Goal: Task Accomplishment & Management: Manage account settings

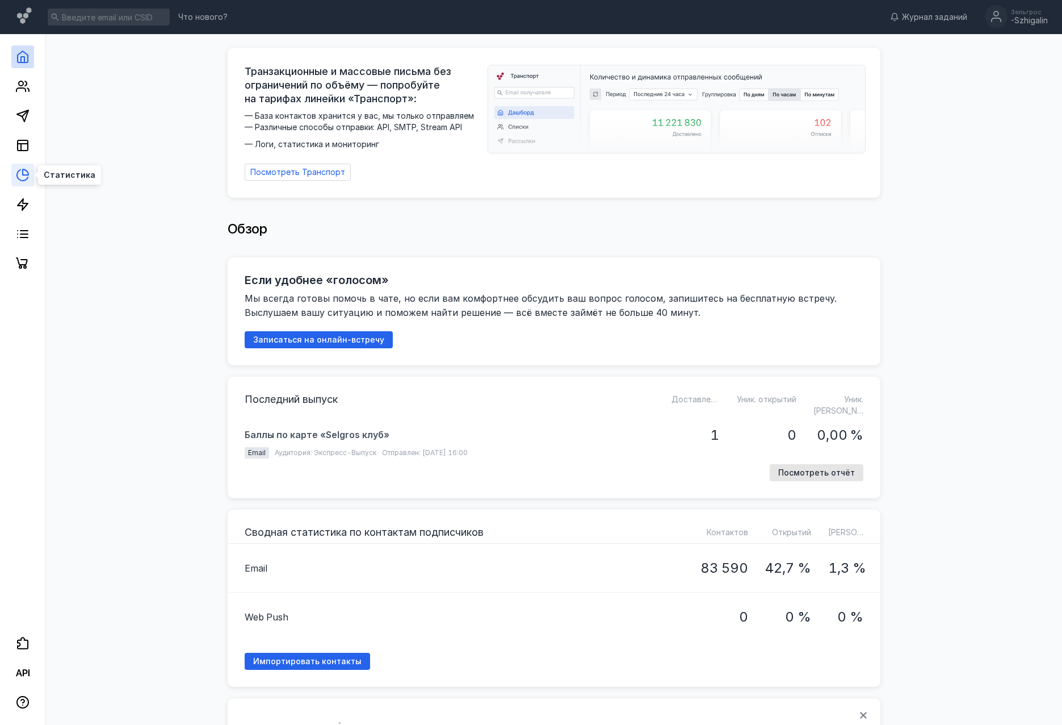
click at [28, 177] on icon at bounding box center [22, 175] width 11 height 11
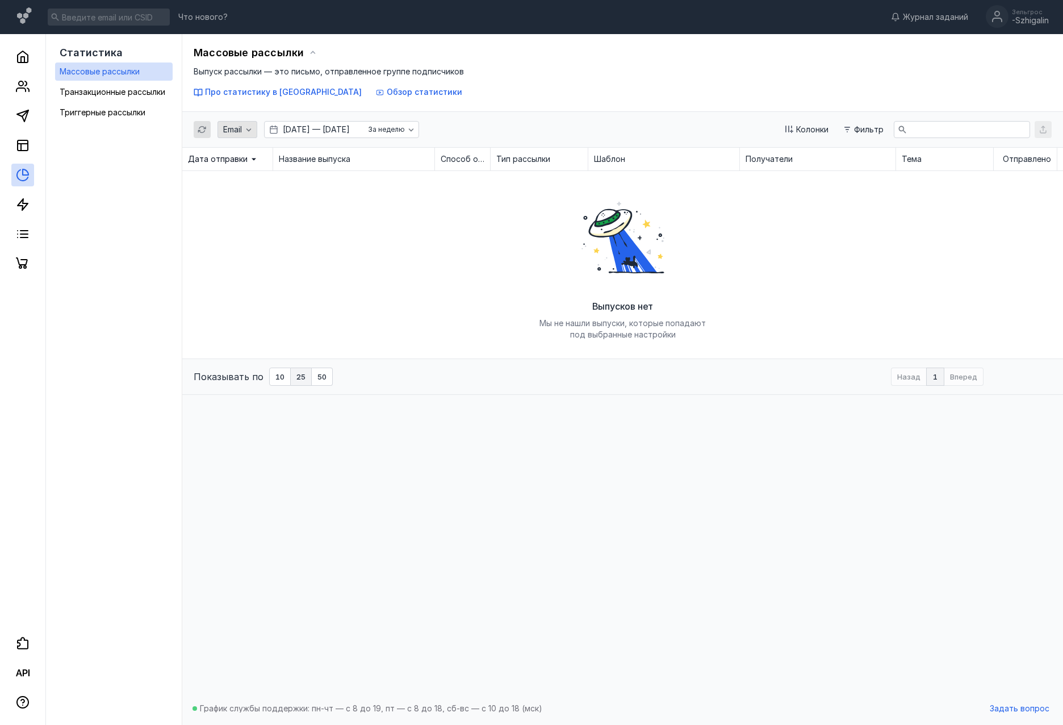
click at [235, 130] on span "Email" at bounding box center [232, 130] width 19 height 10
click at [493, 132] on div "Email [DATE] — [DATE] За неделю Колонки Фильтр" at bounding box center [623, 129] width 858 height 35
click at [221, 131] on div "Email" at bounding box center [232, 130] width 24 height 10
click at [39, 162] on div at bounding box center [22, 154] width 45 height 241
click at [248, 132] on icon "button" at bounding box center [248, 129] width 9 height 9
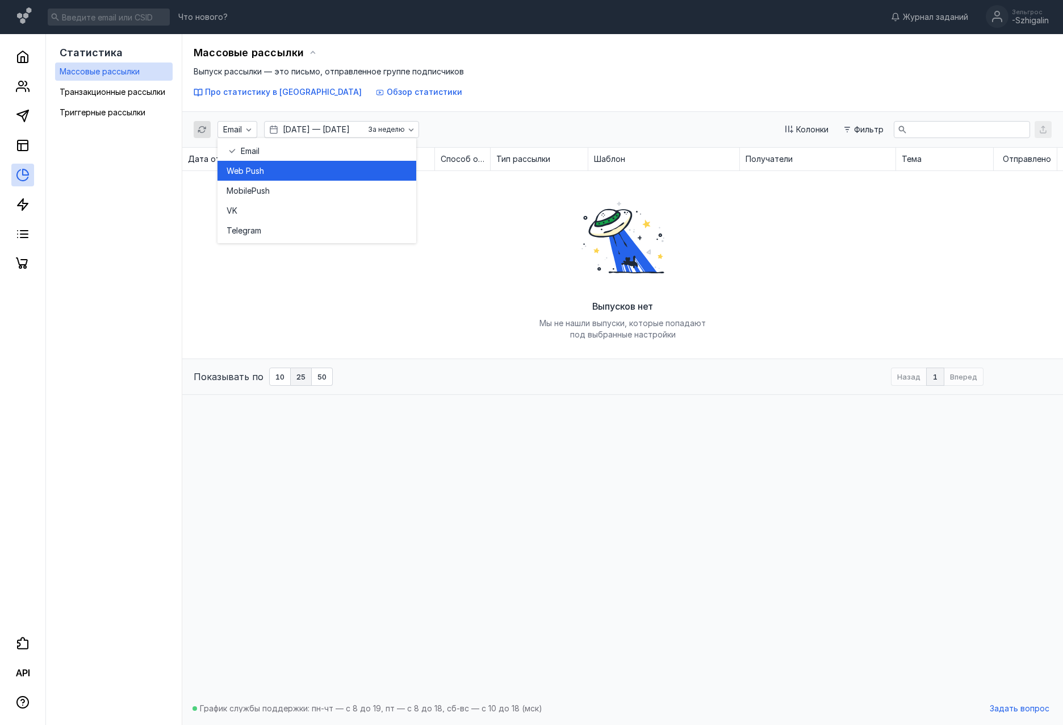
click at [257, 168] on span "sh" at bounding box center [260, 170] width 9 height 11
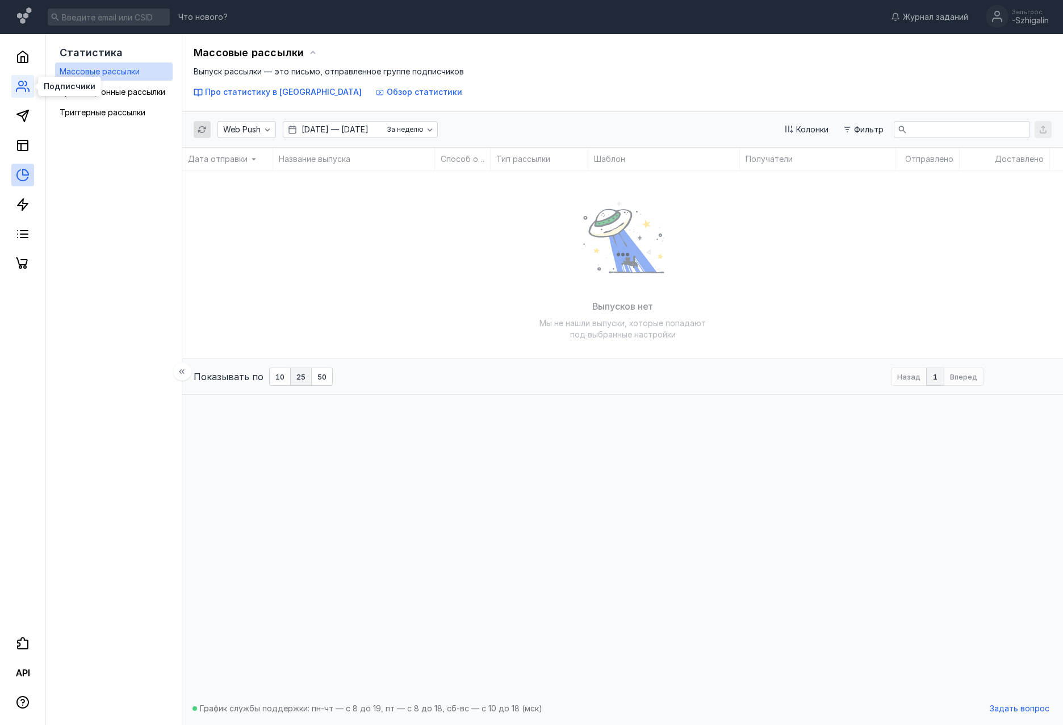
click at [28, 81] on icon at bounding box center [23, 86] width 14 height 14
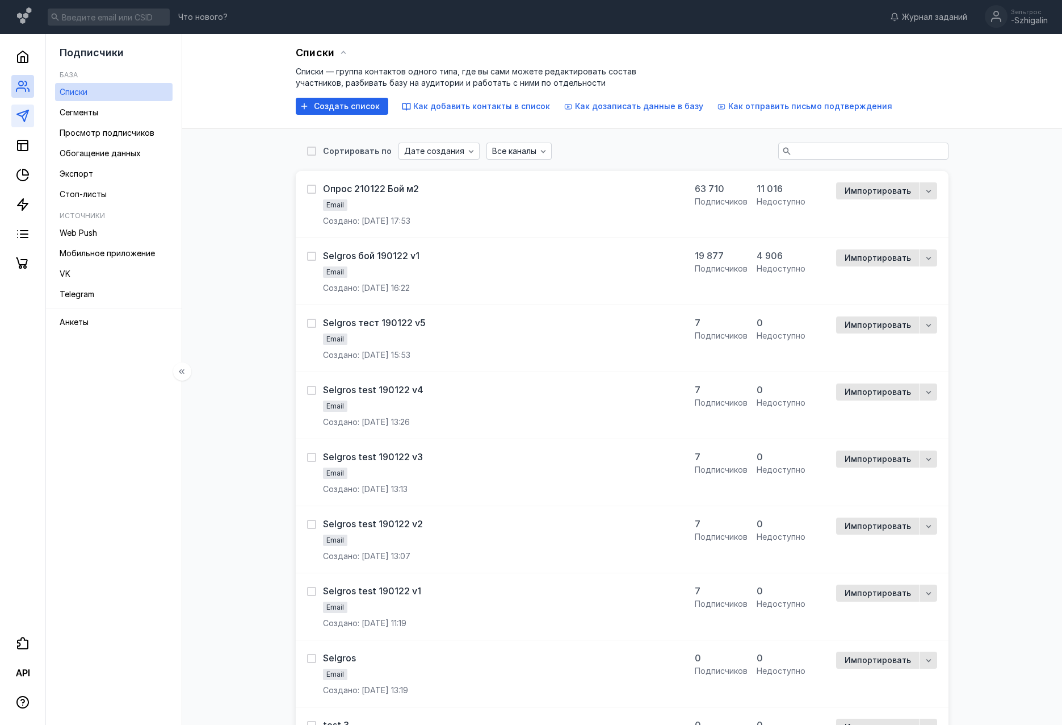
click at [30, 113] on link at bounding box center [22, 115] width 23 height 23
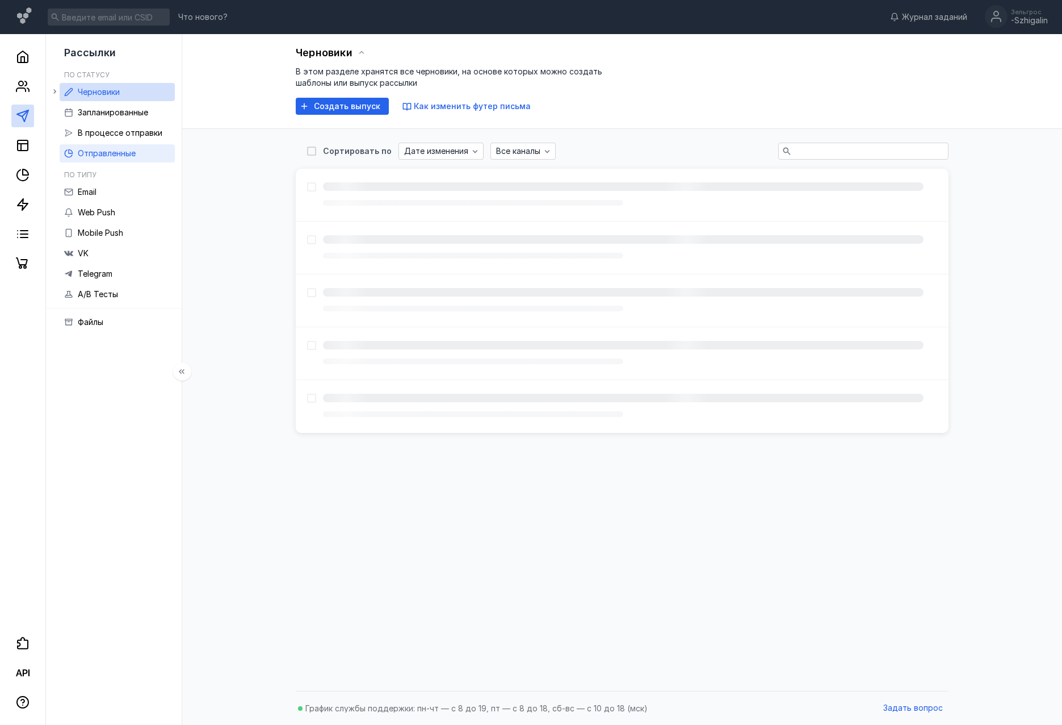
click at [129, 150] on span "Отправленные" at bounding box center [107, 153] width 58 height 10
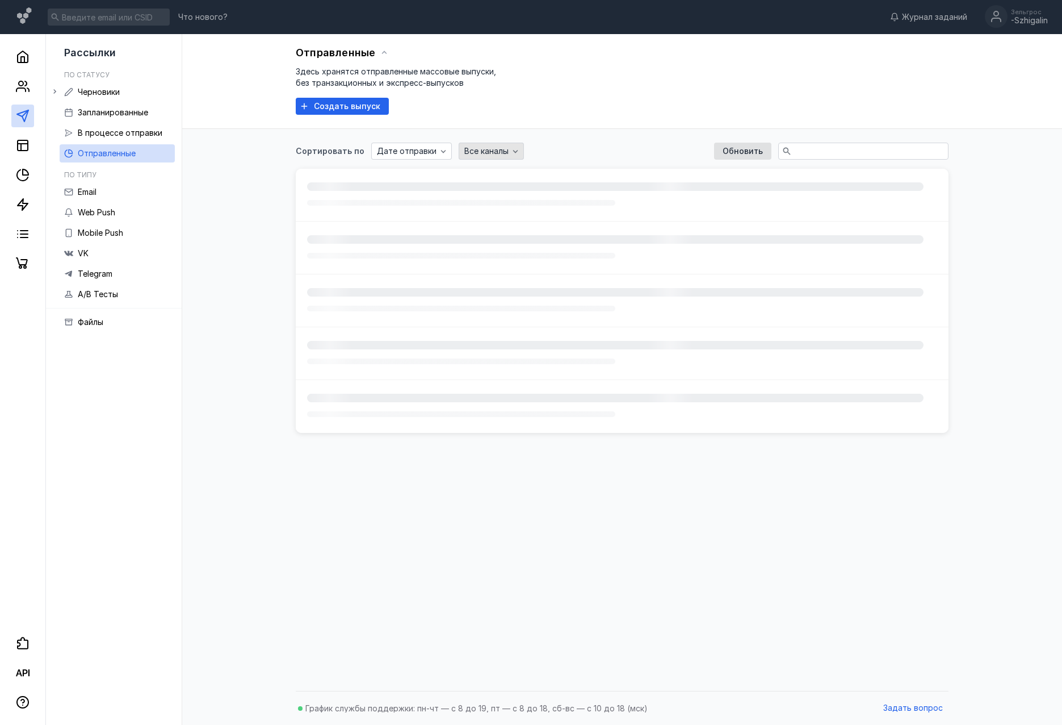
click at [481, 146] on span "Все каналы" at bounding box center [486, 151] width 44 height 10
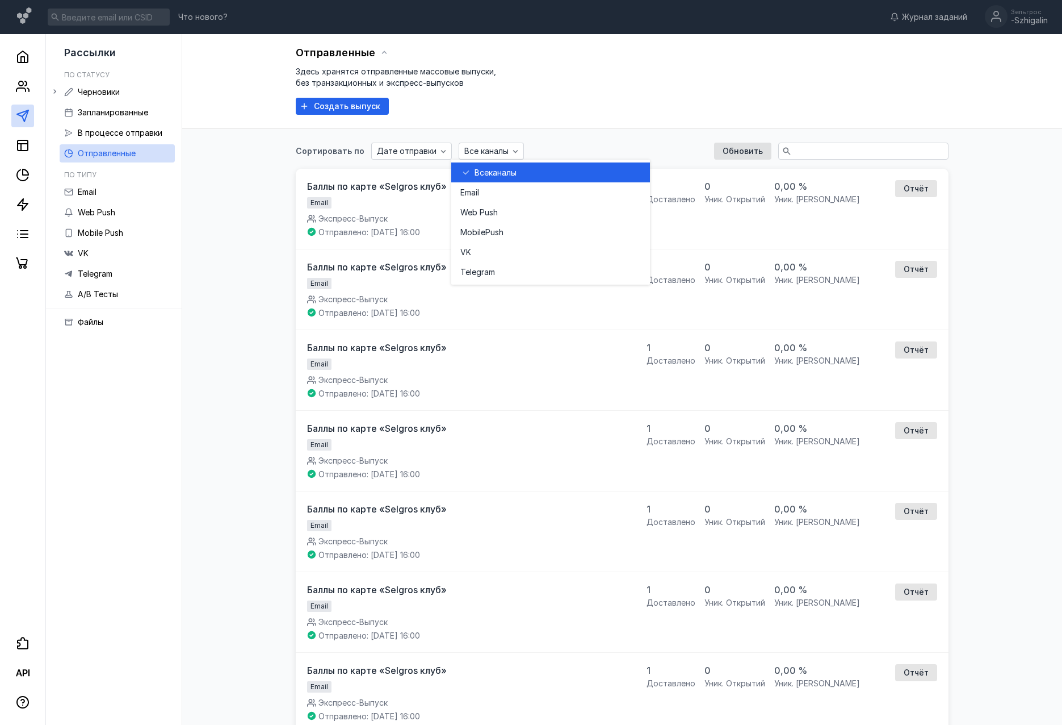
click at [552, 135] on div "Сортировать по Дате отправки Все каналы Обновить Баллы по карте «Selgros клуб» …" at bounding box center [622, 572] width 653 height 887
click at [488, 151] on span "Все каналы" at bounding box center [486, 151] width 44 height 10
click at [566, 137] on div "Сортировать по Дате отправки Все каналы Обновить Баллы по карте «Selgros клуб» …" at bounding box center [622, 572] width 653 height 887
click at [475, 152] on span "Все каналы" at bounding box center [486, 151] width 44 height 10
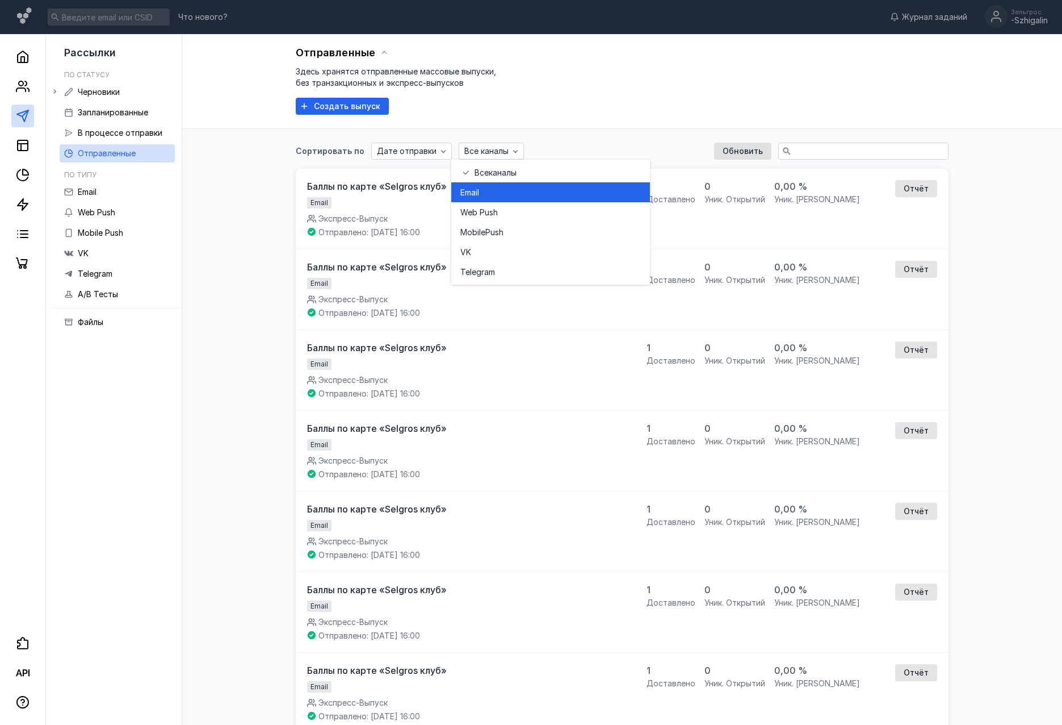
click at [487, 194] on div "Email" at bounding box center [550, 192] width 181 height 11
click at [485, 148] on icon "button" at bounding box center [489, 150] width 9 height 9
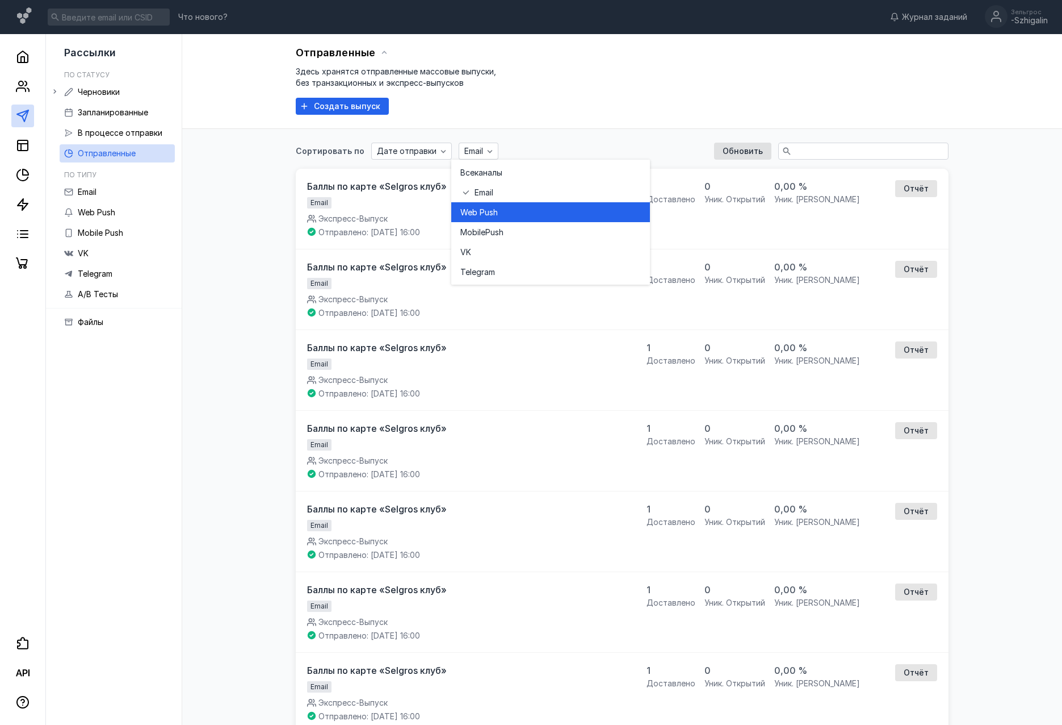
click at [497, 211] on span "sh" at bounding box center [493, 212] width 9 height 11
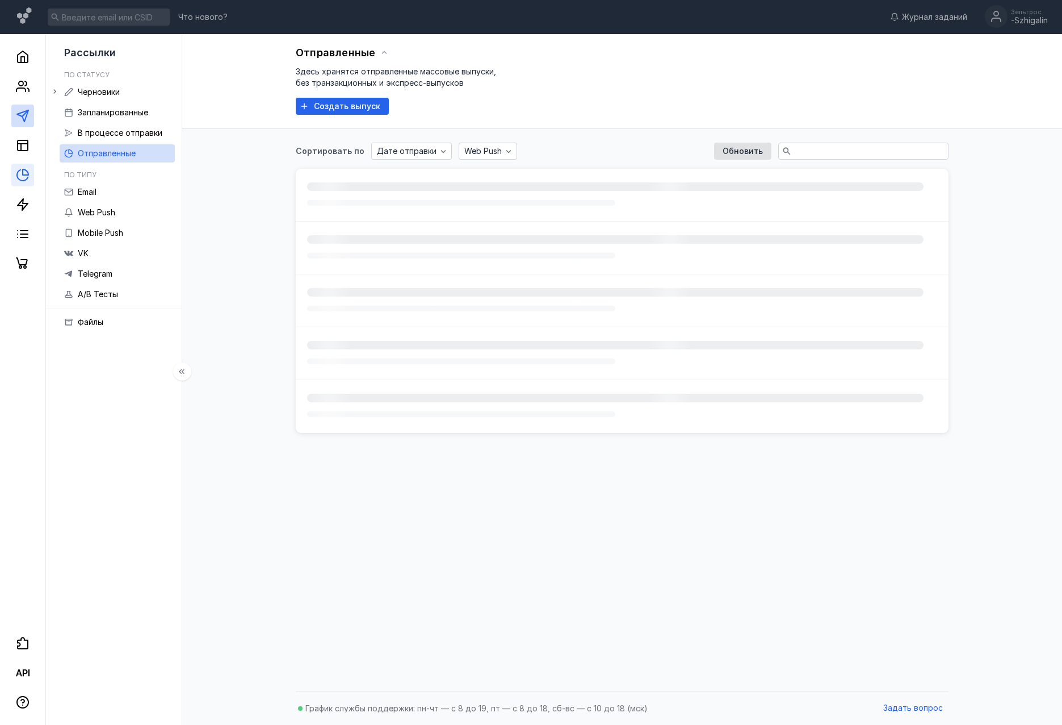
click at [23, 175] on icon at bounding box center [23, 175] width 14 height 14
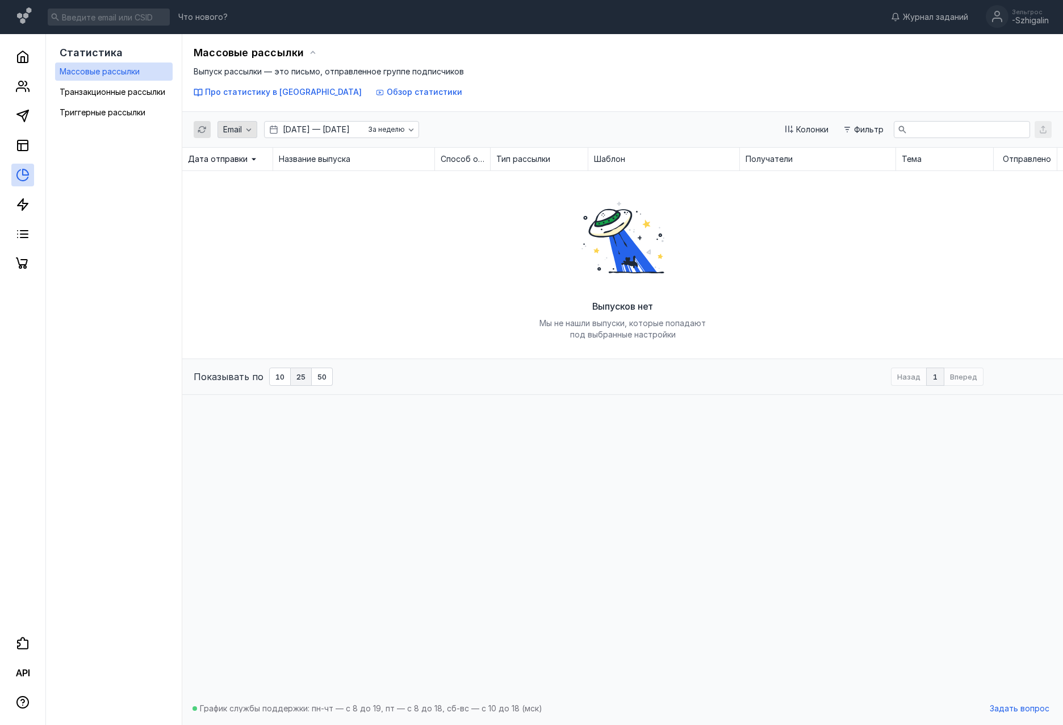
click at [248, 127] on icon "button" at bounding box center [248, 129] width 9 height 9
click at [261, 173] on span "sh" at bounding box center [260, 170] width 9 height 11
click at [457, 119] on div "Web Push [DATE] — [DATE] За неделю Колонки Фильтр" at bounding box center [623, 129] width 858 height 35
click at [424, 129] on span "За неделю" at bounding box center [405, 129] width 37 height 8
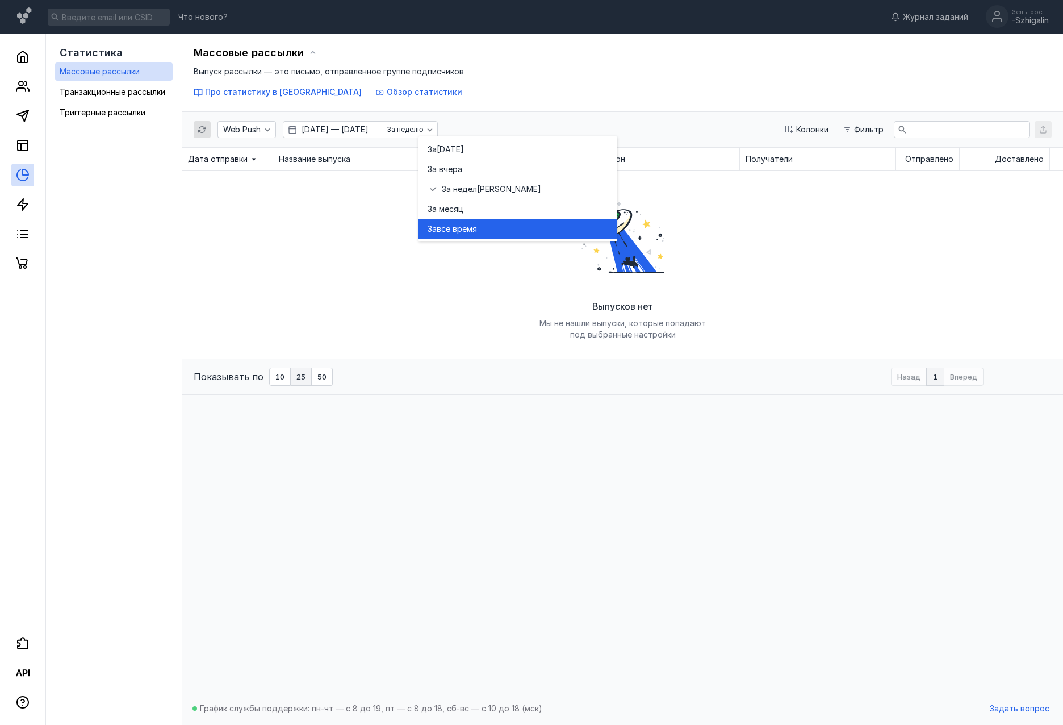
click at [465, 226] on span "все время" at bounding box center [457, 228] width 40 height 11
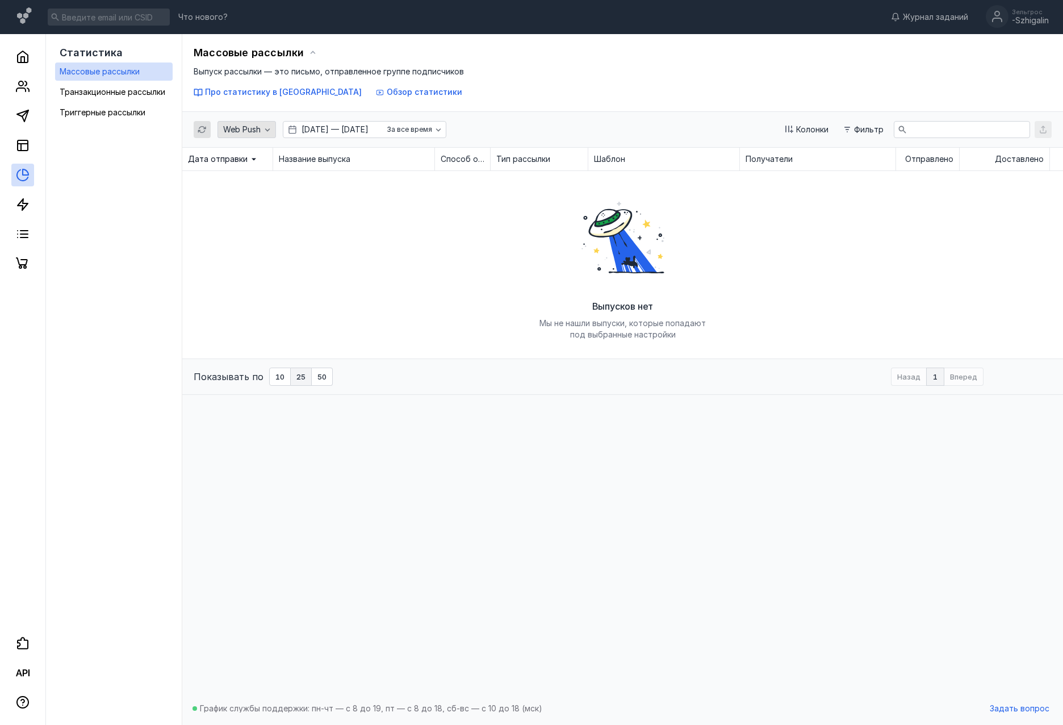
click at [261, 132] on div "Web Push" at bounding box center [241, 130] width 43 height 10
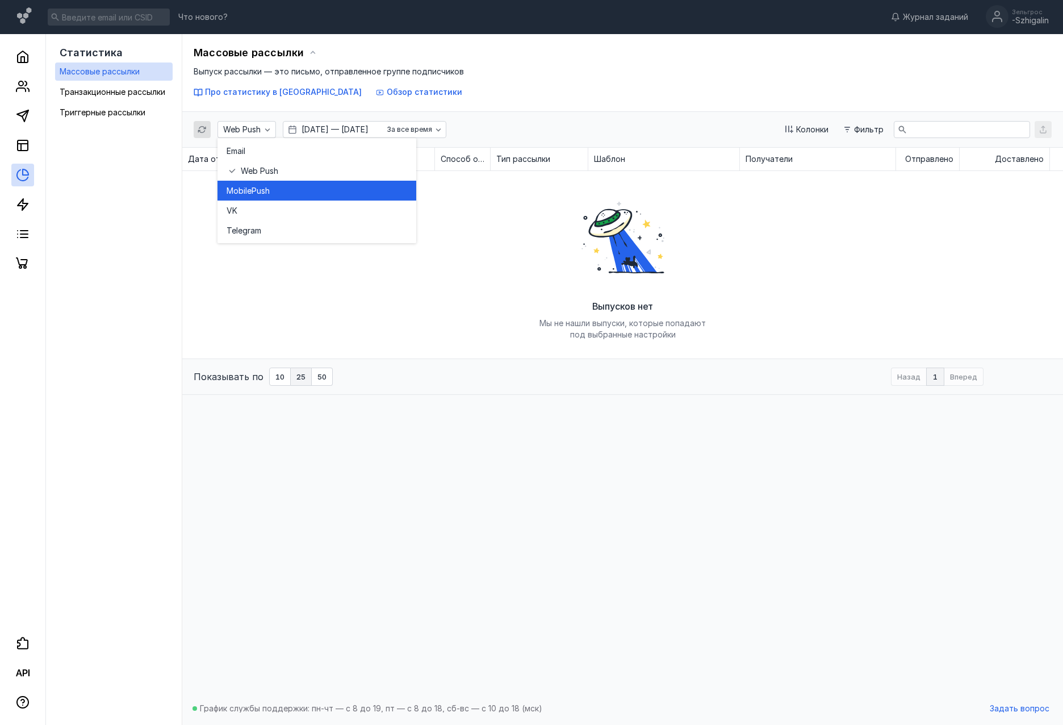
click at [265, 195] on span "Push" at bounding box center [261, 190] width 18 height 11
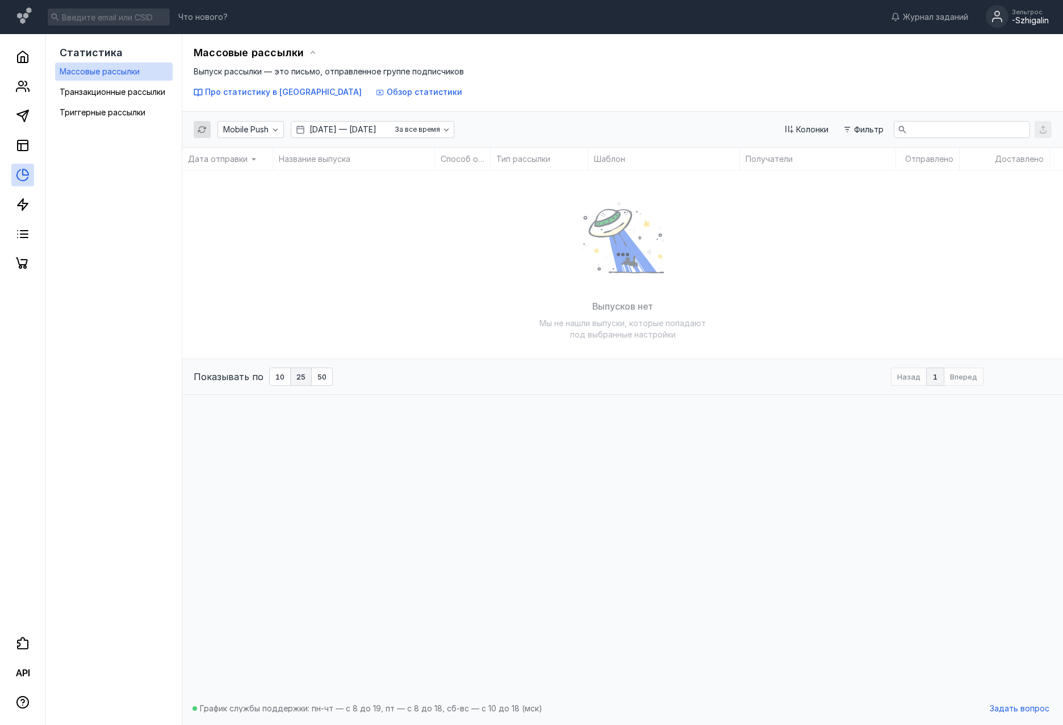
click at [1032, 15] on div "Зельгрос" at bounding box center [1030, 12] width 37 height 7
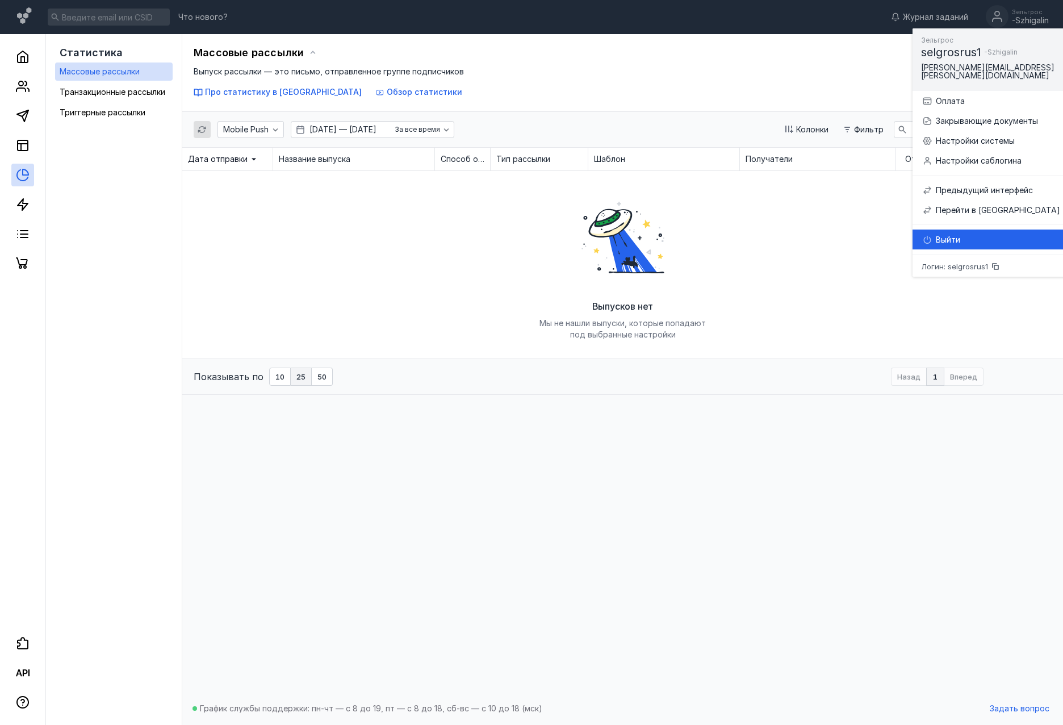
click at [982, 234] on div "Выйти" at bounding box center [1019, 239] width 166 height 11
